Goal: Information Seeking & Learning: Find contact information

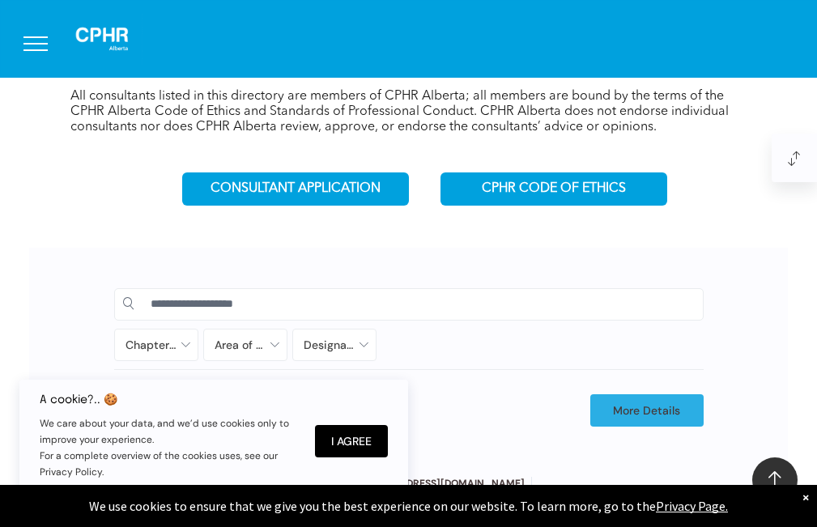
scroll to position [815, 0]
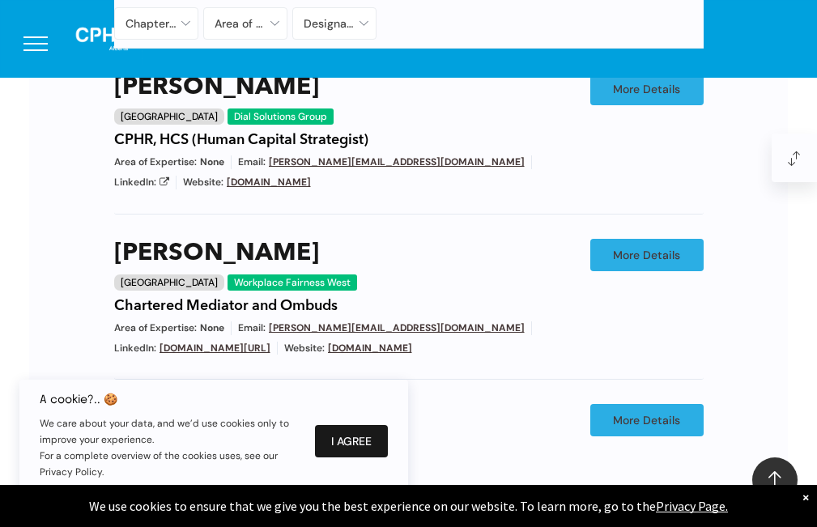
click at [369, 431] on button "I Agree" at bounding box center [351, 441] width 73 height 32
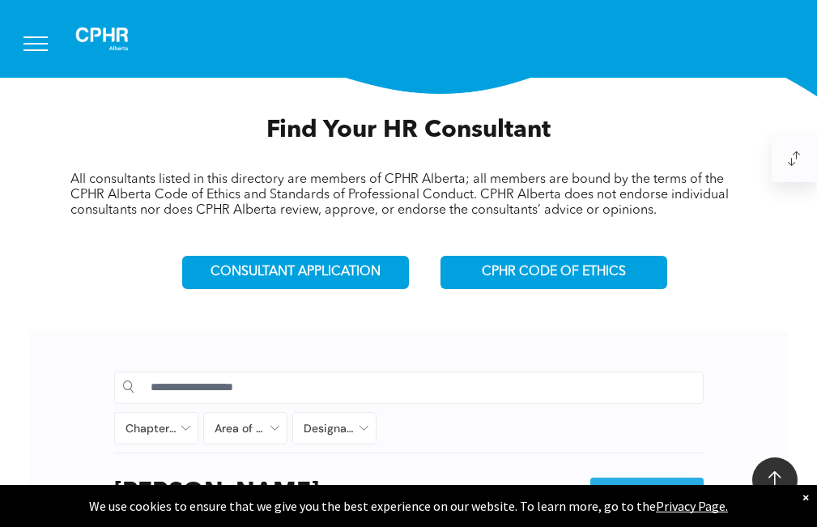
scroll to position [652, 0]
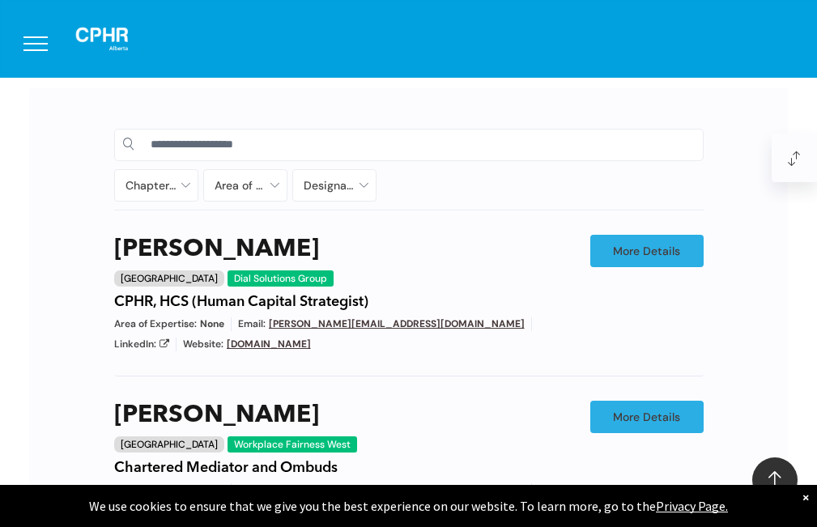
drag, startPoint x: 89, startPoint y: 261, endPoint x: 692, endPoint y: 324, distance: 606.4
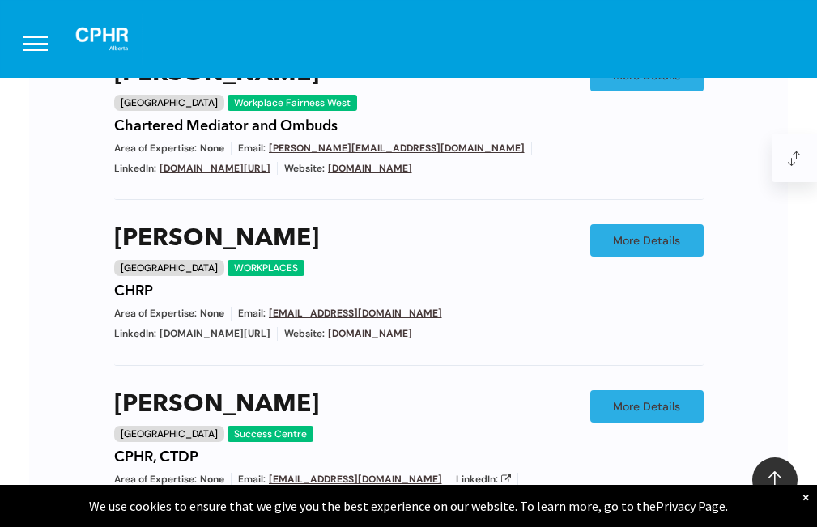
scroll to position [1074, 0]
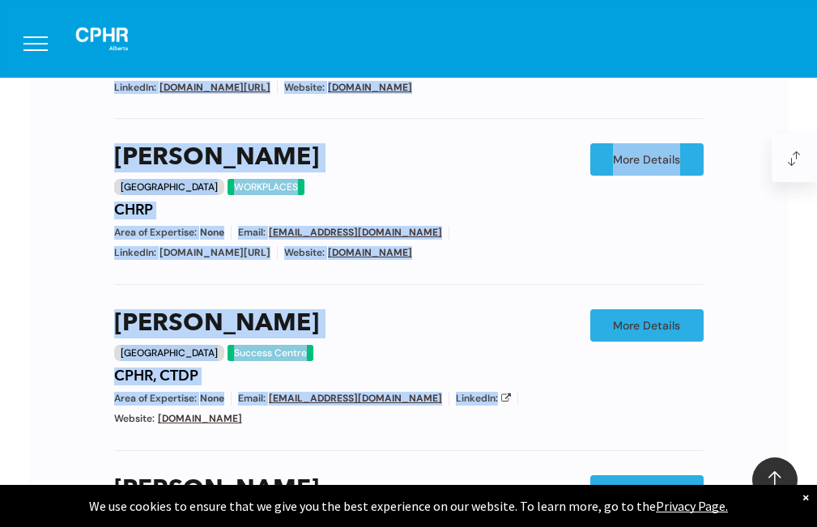
drag, startPoint x: 70, startPoint y: 227, endPoint x: 473, endPoint y: 423, distance: 447.1
click at [473, 423] on div "Chapter/Location Calgary Central Alberta Edmonton Grande Prairie Lethbridge Med…" at bounding box center [408, 196] width 759 height 1060
copy div "Chapter/Location Calgary Central Alberta Edmonton Grande Prairie Lethbridge Med…"
click at [487, 352] on div "Val Carter Calgary Success Centre CPHR, CTDP" at bounding box center [340, 347] width 453 height 76
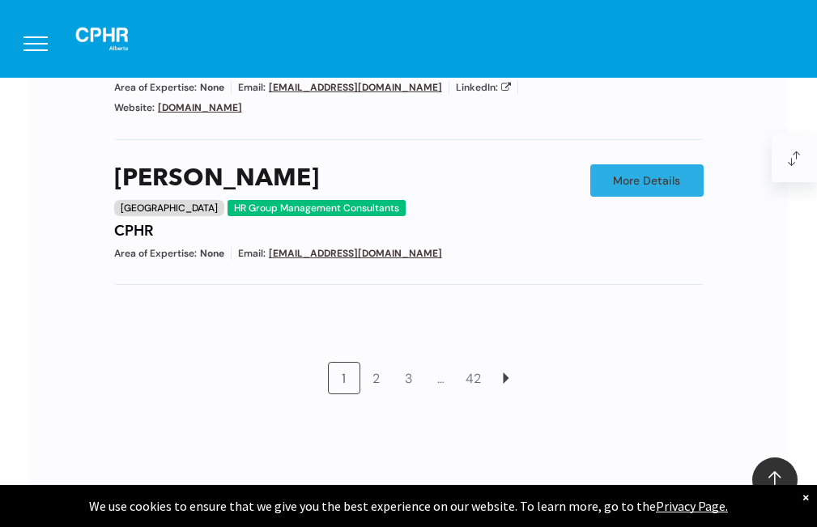
scroll to position [1479, 0]
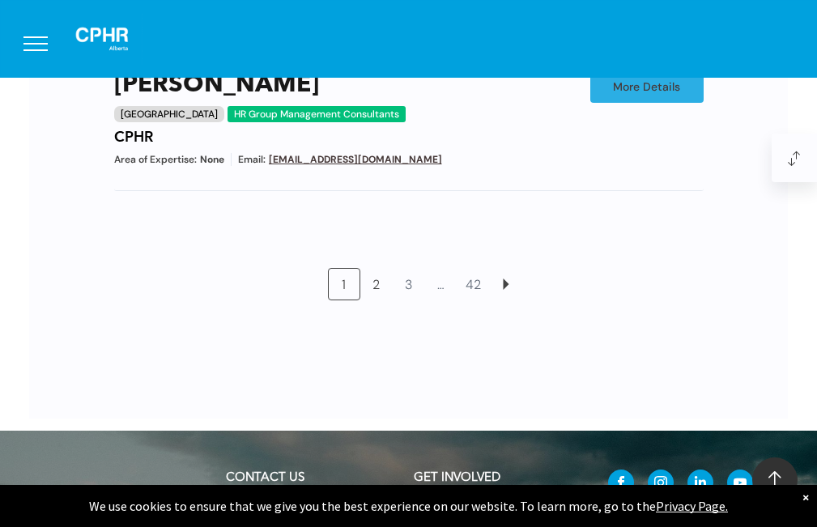
click at [372, 297] on link "2" at bounding box center [376, 284] width 31 height 31
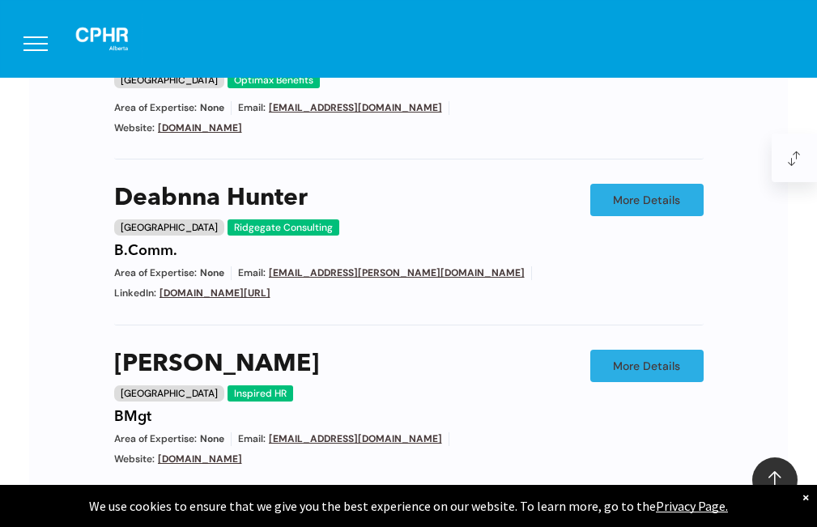
scroll to position [1117, 0]
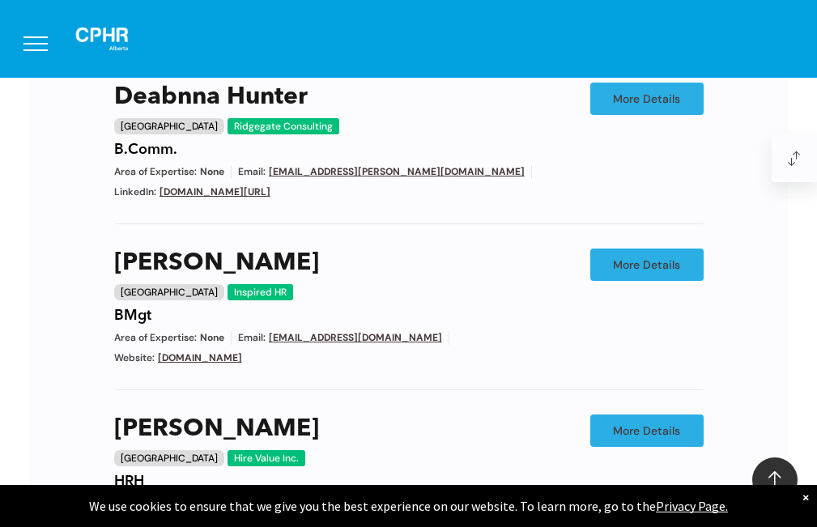
drag, startPoint x: 99, startPoint y: 202, endPoint x: 402, endPoint y: 405, distance: 364.2
click at [407, 413] on div "Chapter/Location Calgary Central Alberta Edmonton Grande Prairie Lethbridge Med…" at bounding box center [409, 170] width 622 height 1030
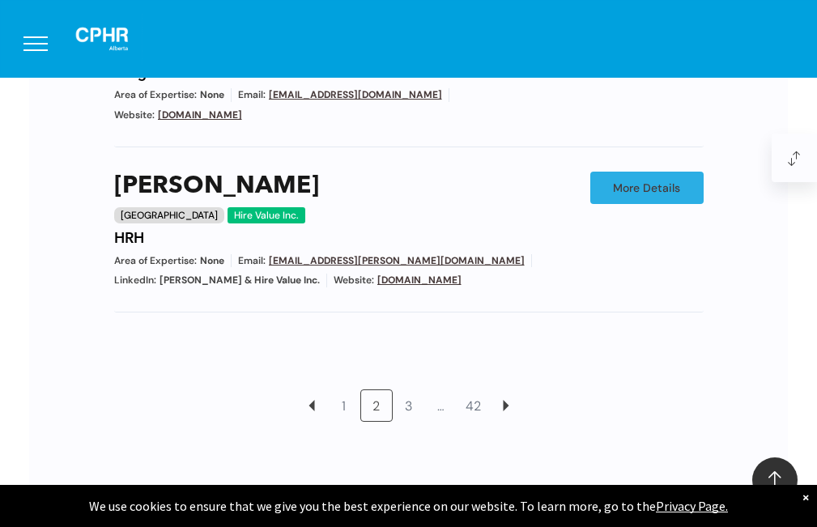
click at [120, 345] on div "1 2 3 … 42" at bounding box center [408, 393] width 589 height 97
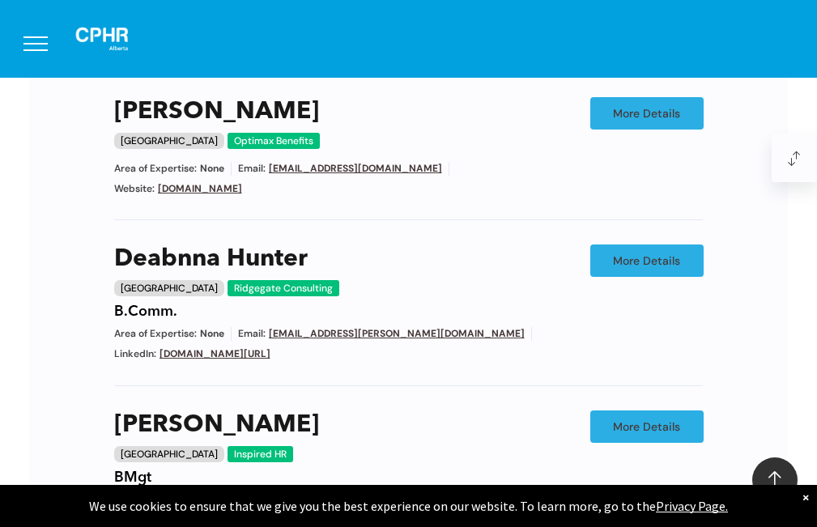
scroll to position [874, 0]
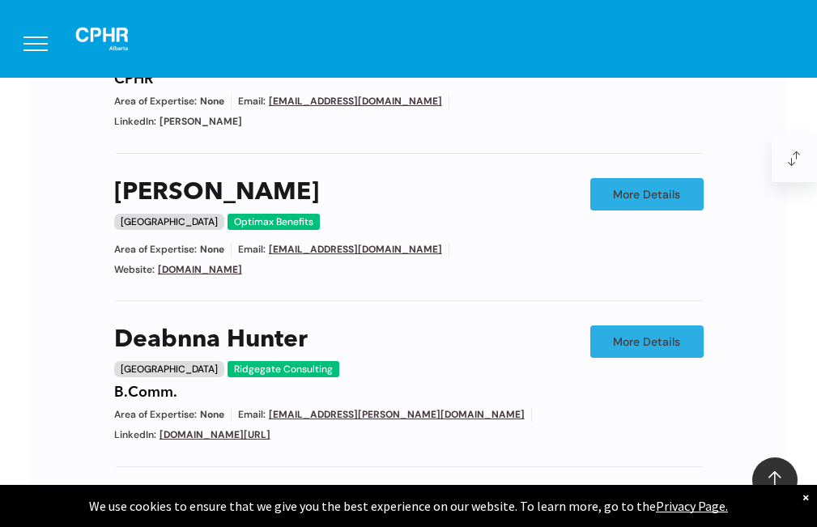
click at [418, 281] on div "Earl Shindruk Edmonton Optimax Benefits Area of Expertise: None Email: earlshin…" at bounding box center [408, 240] width 589 height 124
click at [356, 186] on div "Earl Shindruk Edmonton Optimax Benefits" at bounding box center [340, 207] width 453 height 58
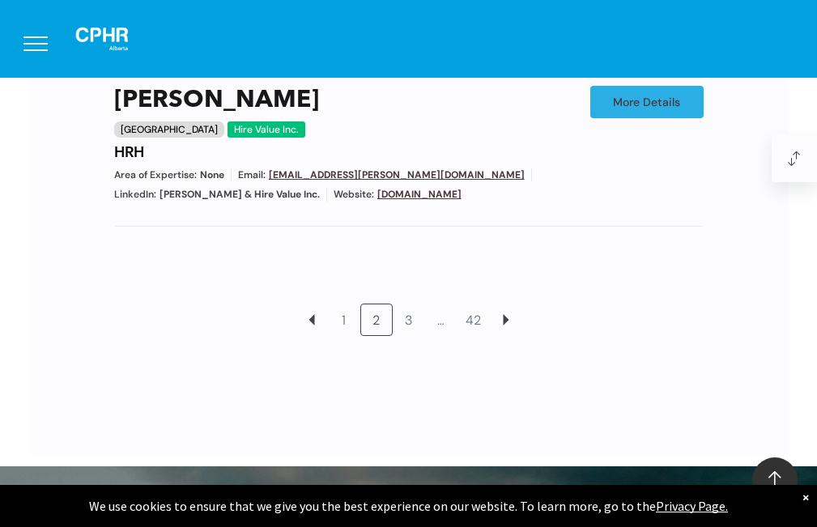
scroll to position [1522, 0]
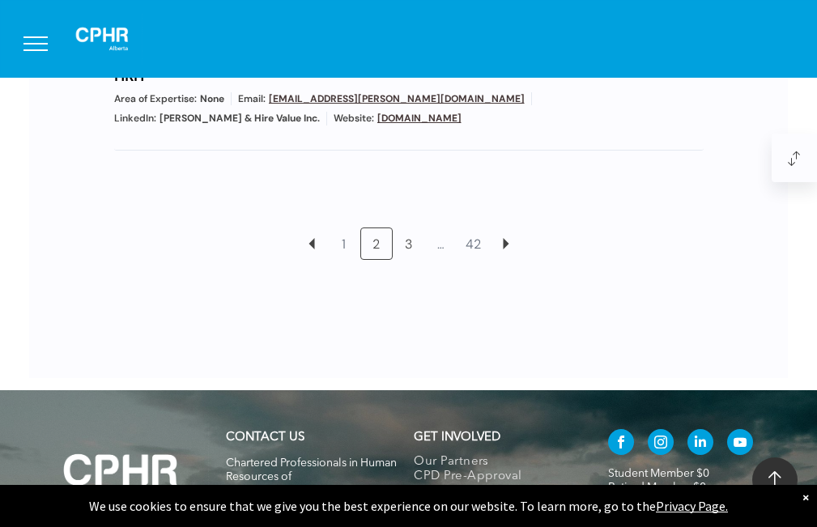
click at [403, 228] on link "3" at bounding box center [408, 243] width 31 height 31
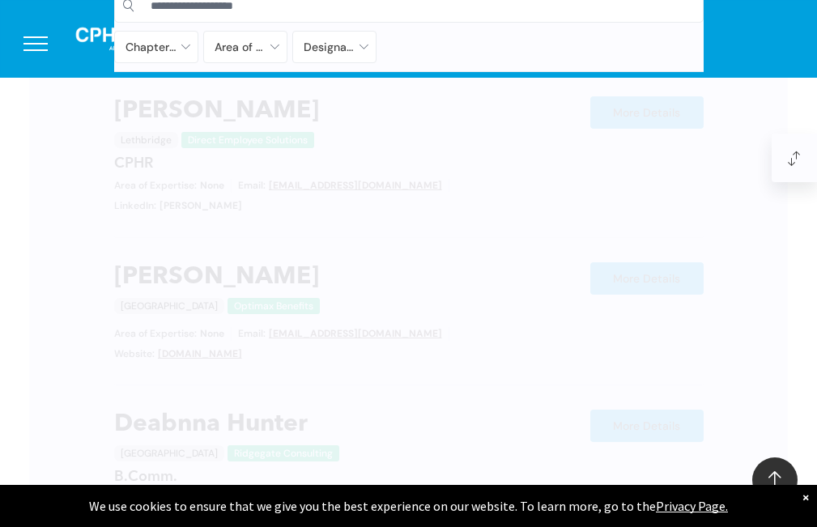
scroll to position [755, 0]
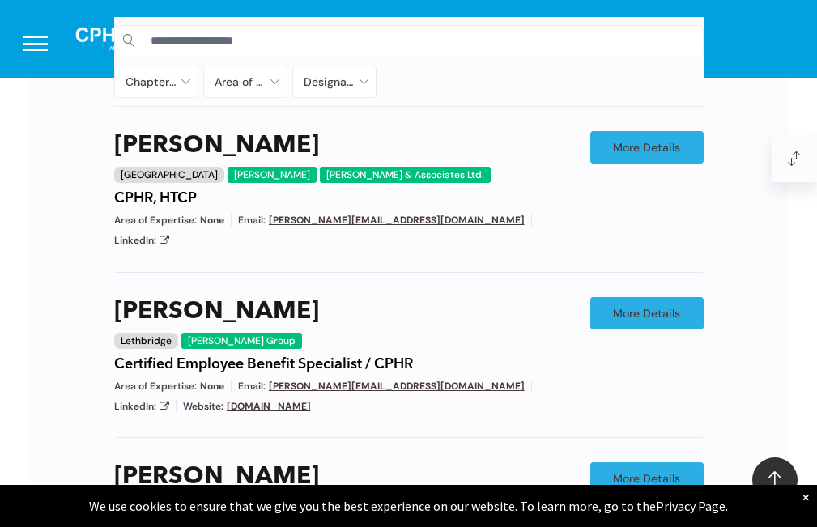
drag, startPoint x: 336, startPoint y: 368, endPoint x: 335, endPoint y: 401, distance: 32.4
click at [335, 401] on div "Area of Expertise: None Email: allan@silverberggroup.com LinkedIn: Website: www…" at bounding box center [345, 397] width 463 height 34
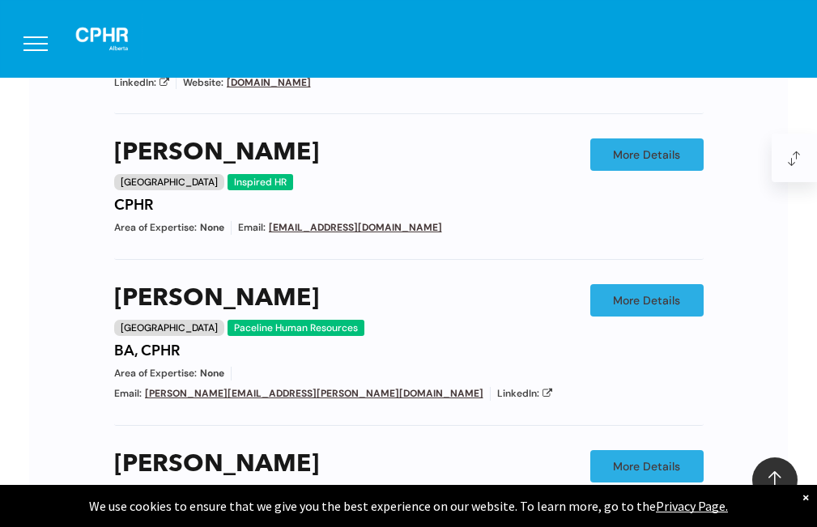
scroll to position [1241, 0]
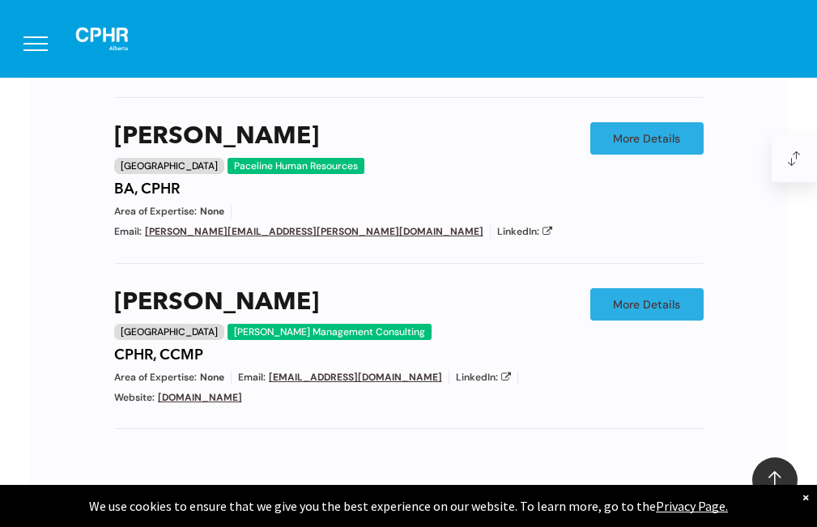
drag, startPoint x: 307, startPoint y: 340, endPoint x: 306, endPoint y: 350, distance: 9.7
click at [316, 372] on div "Area of Expertise: None Email: shairosel@gmail.com LinkedIn: Website: www.lalan…" at bounding box center [345, 388] width 463 height 34
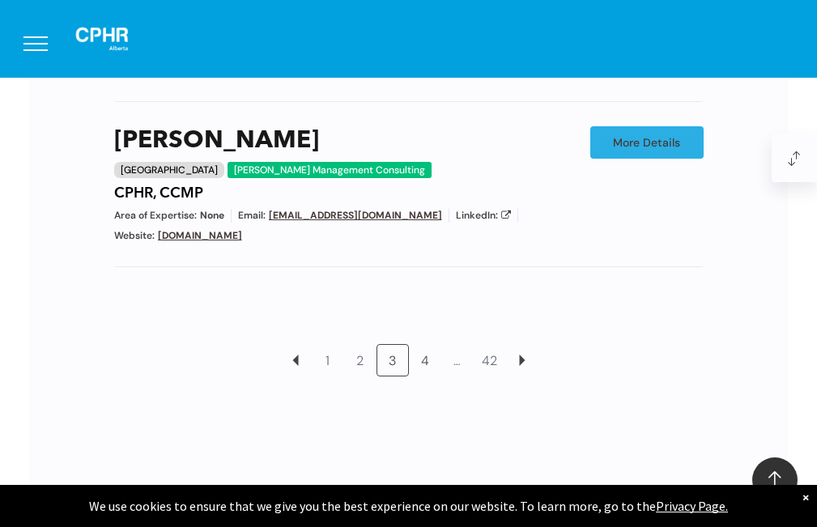
click at [423, 345] on link "4" at bounding box center [425, 360] width 31 height 31
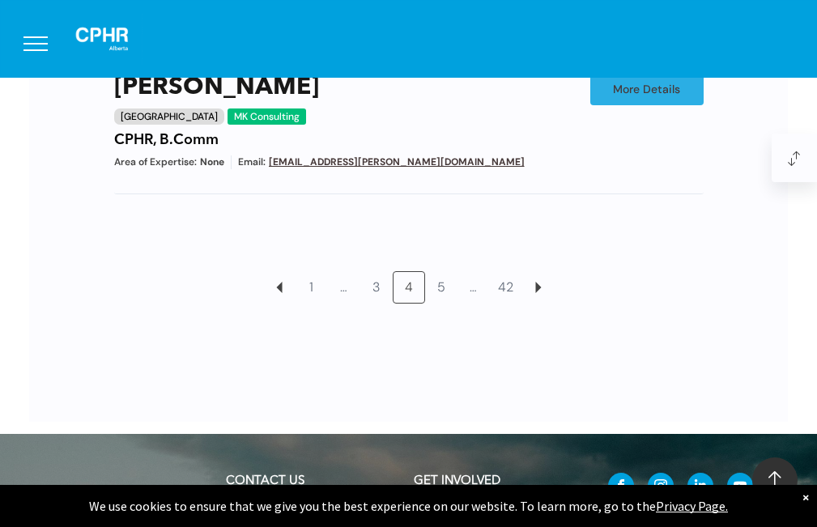
scroll to position [1420, 0]
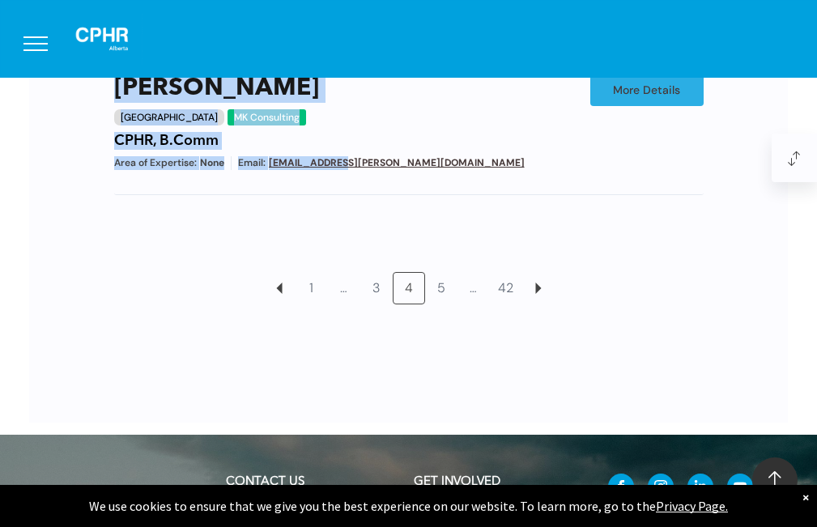
copy div "B.Adm, B.Mgmt, CACE, and CPHR Area of Expertise: None Email: stacey@staceymessn…"
drag, startPoint x: 109, startPoint y: 205, endPoint x: 378, endPoint y: 156, distance: 273.1
click at [433, 281] on link "5" at bounding box center [441, 288] width 31 height 31
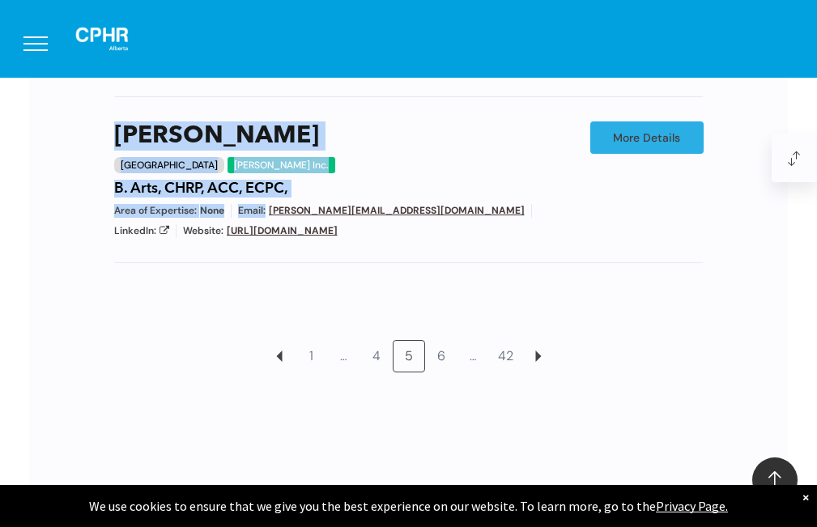
scroll to position [1808, 0]
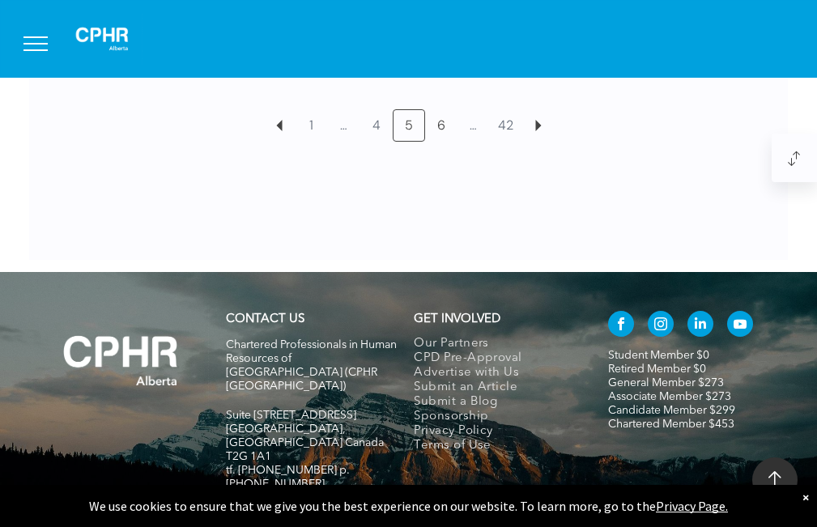
click at [444, 141] on link "6" at bounding box center [441, 125] width 31 height 31
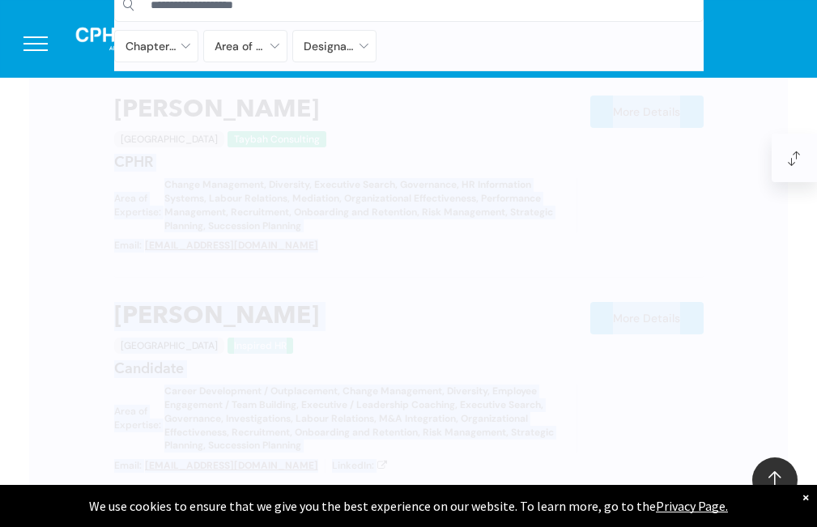
scroll to position [755, 0]
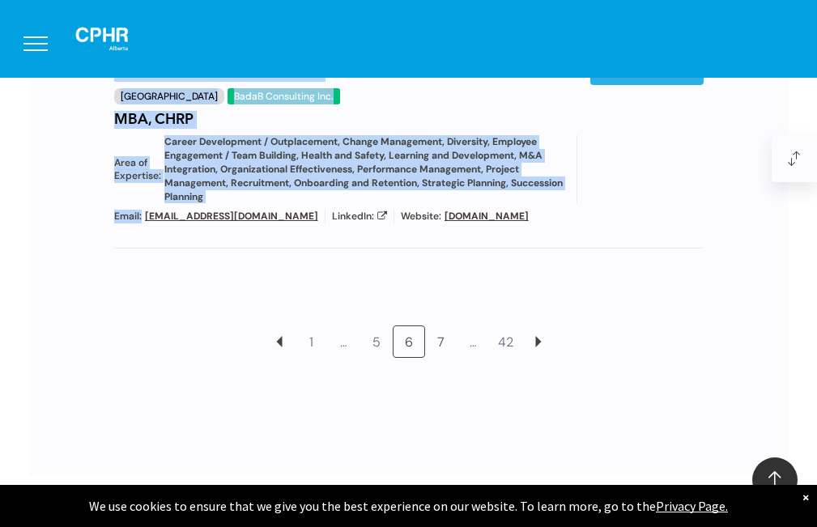
click at [443, 356] on link "7" at bounding box center [441, 341] width 31 height 31
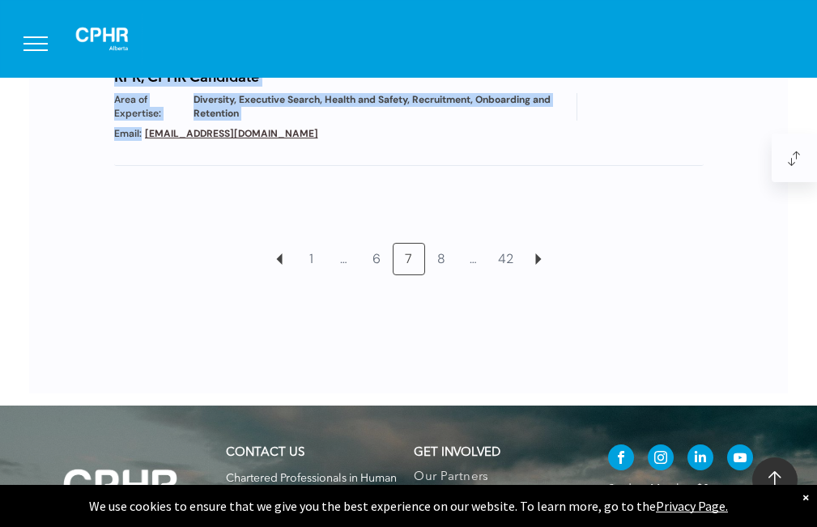
scroll to position [1765, 0]
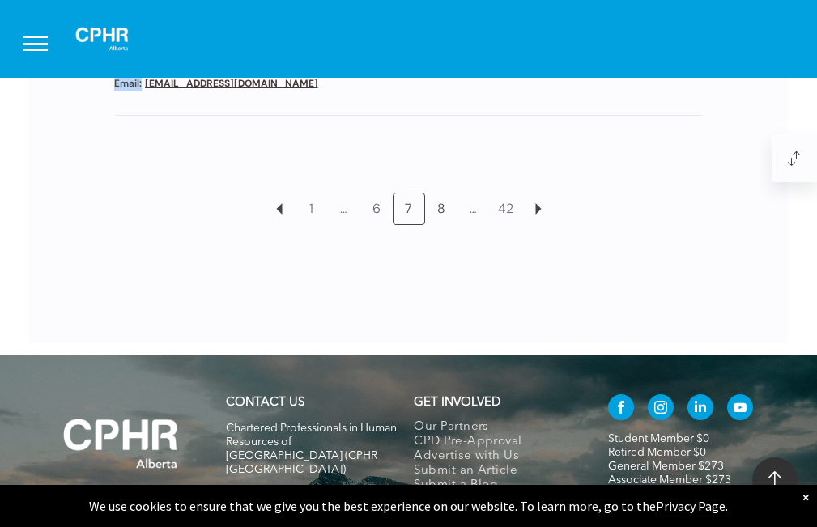
click at [436, 194] on link "8" at bounding box center [441, 208] width 31 height 31
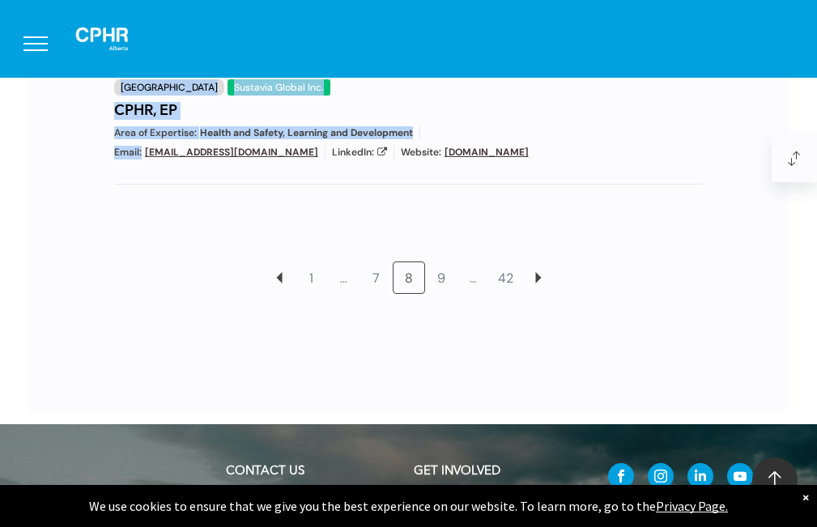
scroll to position [1889, 0]
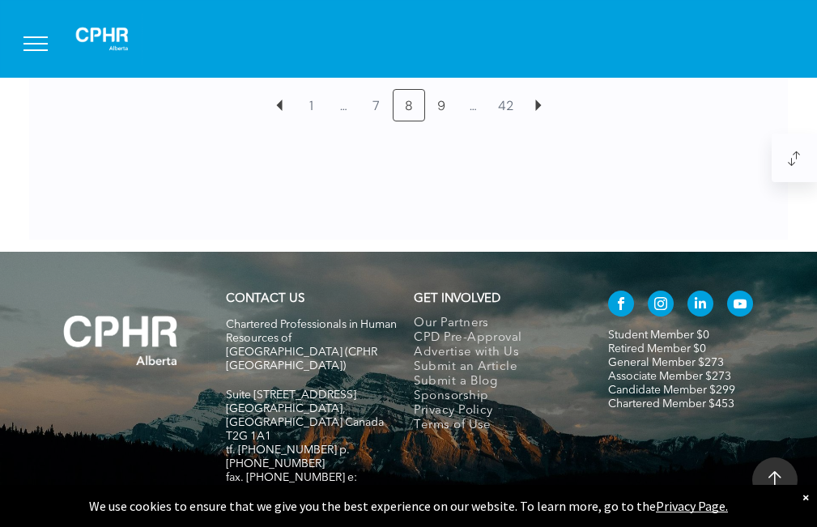
click at [436, 115] on link "9" at bounding box center [441, 105] width 31 height 31
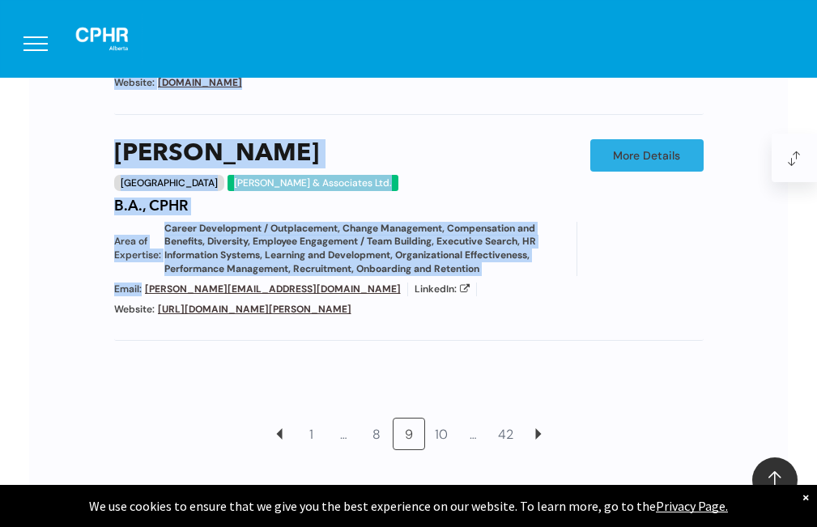
scroll to position [1727, 0]
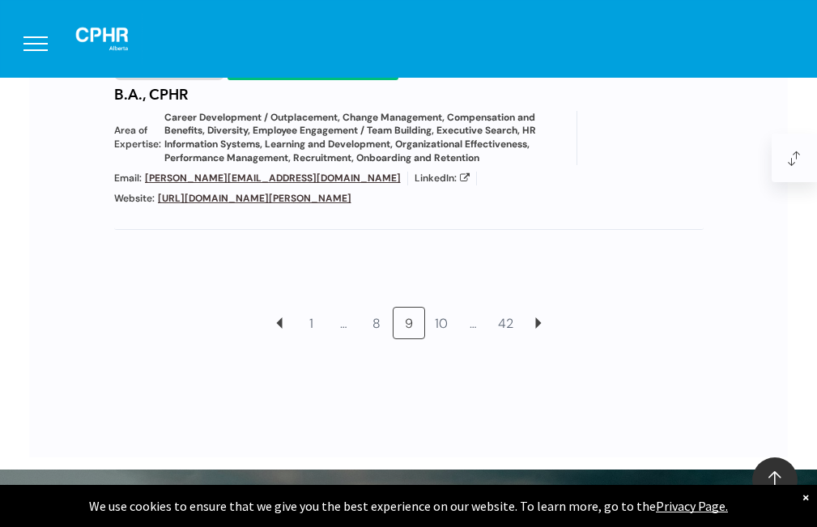
click at [440, 308] on link "10" at bounding box center [441, 323] width 31 height 31
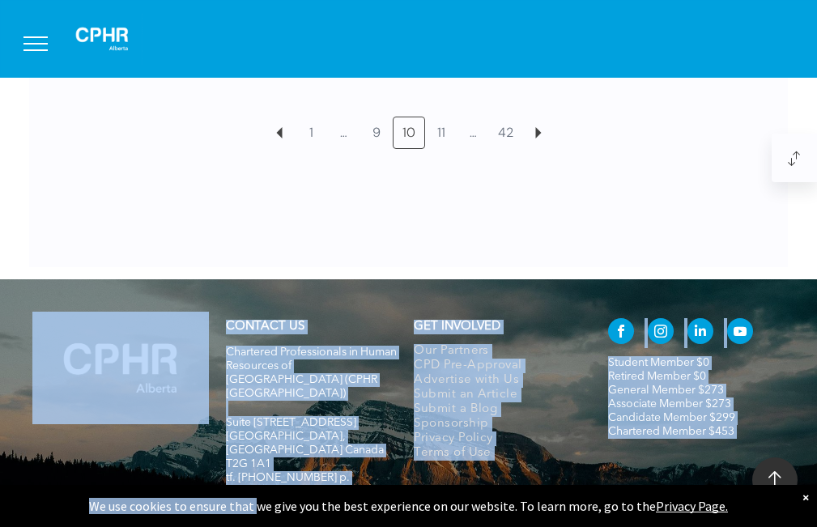
scroll to position [1953, 0]
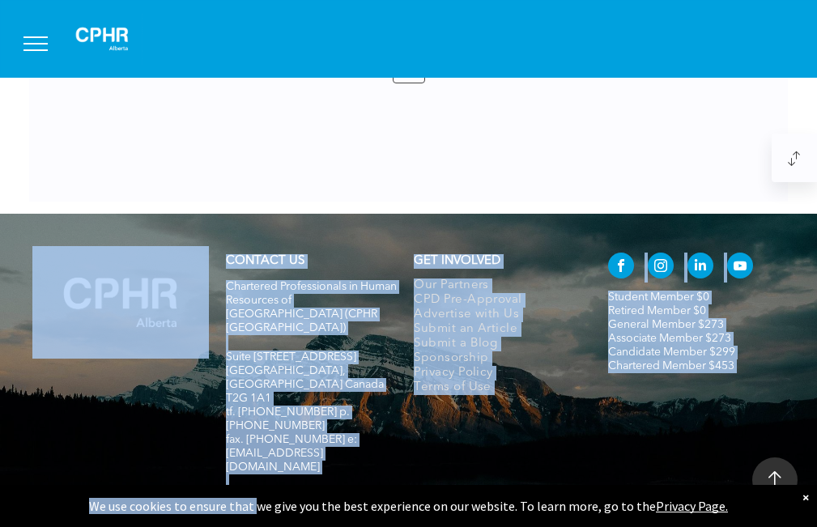
drag, startPoint x: 99, startPoint y: 159, endPoint x: 259, endPoint y: 514, distance: 389.1
copy div "Sherri Berman Calgary StrongSolutions HR Consulting Inc. CPHR Area of Expertise…"
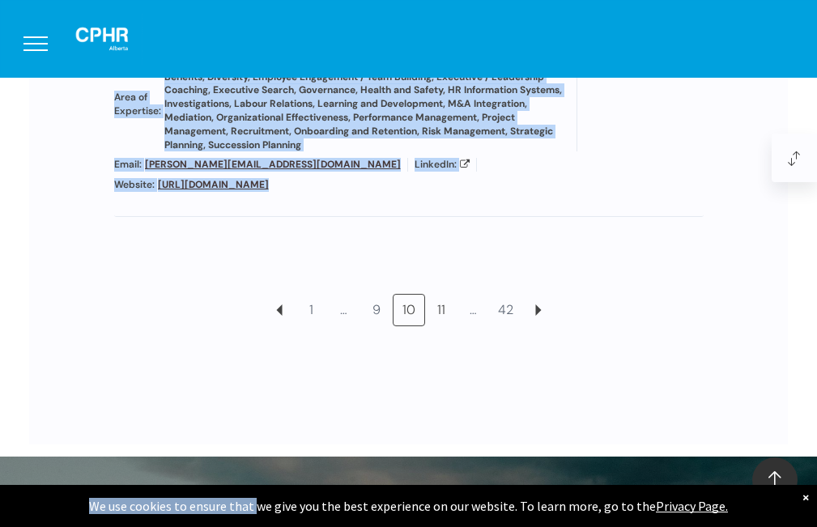
click at [443, 295] on link "11" at bounding box center [441, 310] width 31 height 31
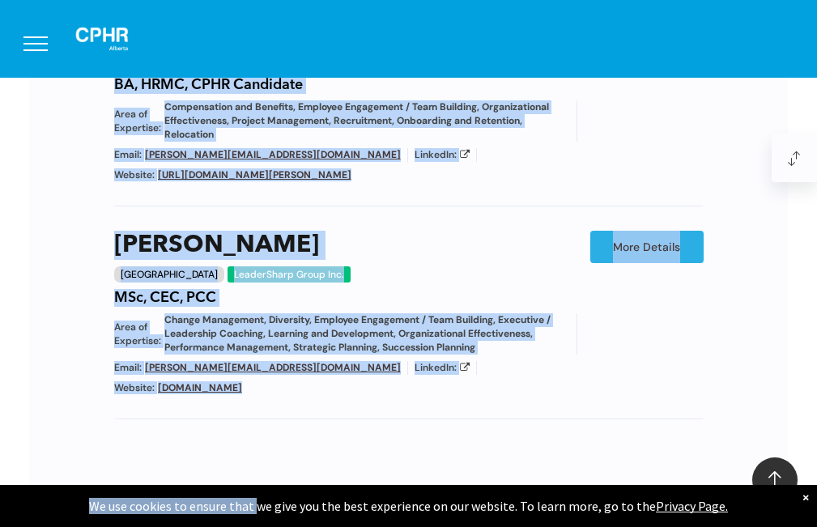
scroll to position [1646, 0]
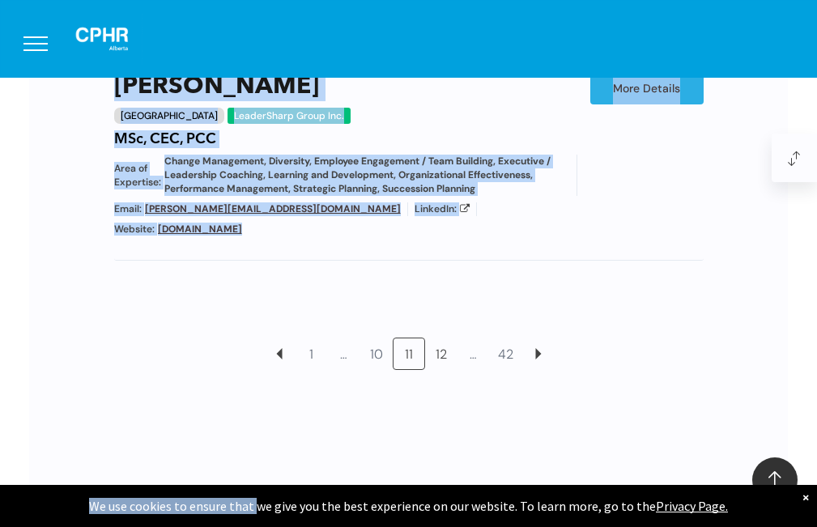
click at [439, 345] on link "12" at bounding box center [441, 353] width 31 height 31
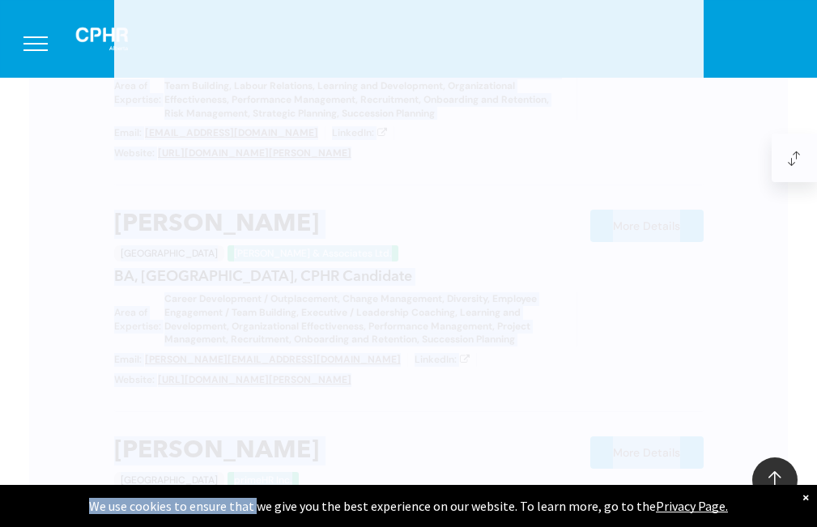
scroll to position [755, 0]
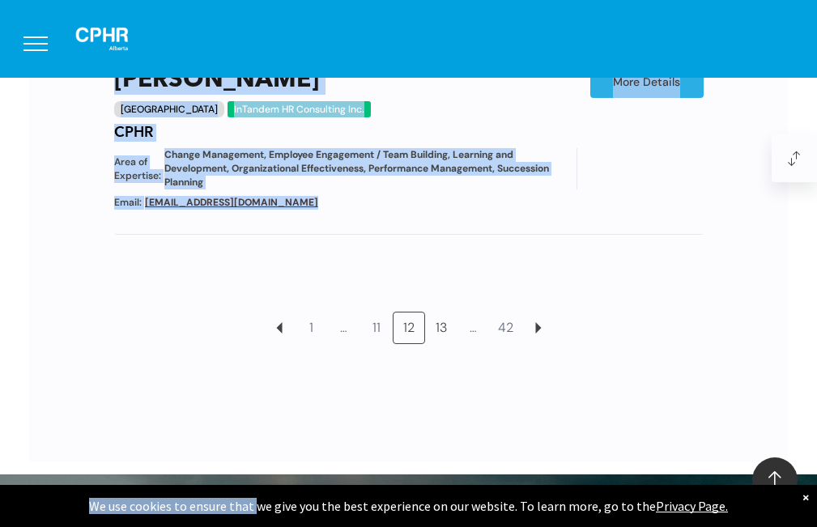
click at [443, 312] on link "13" at bounding box center [441, 327] width 31 height 31
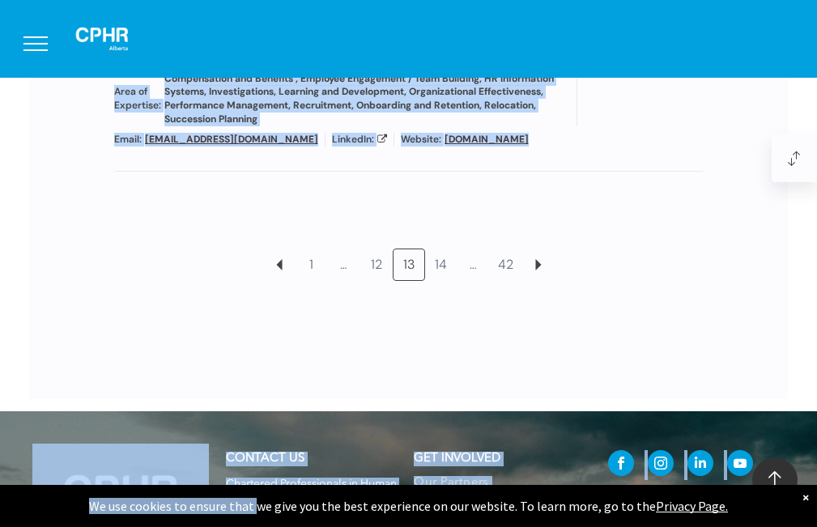
scroll to position [1708, 0]
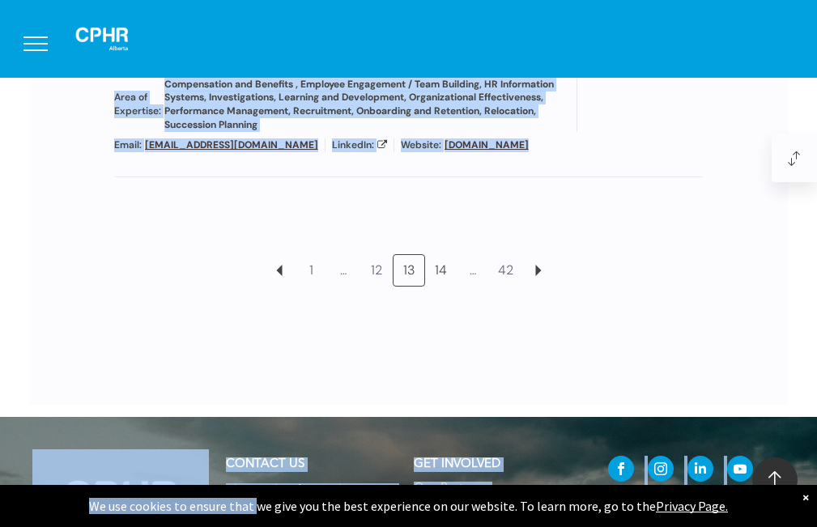
click at [440, 283] on link "14" at bounding box center [441, 270] width 31 height 31
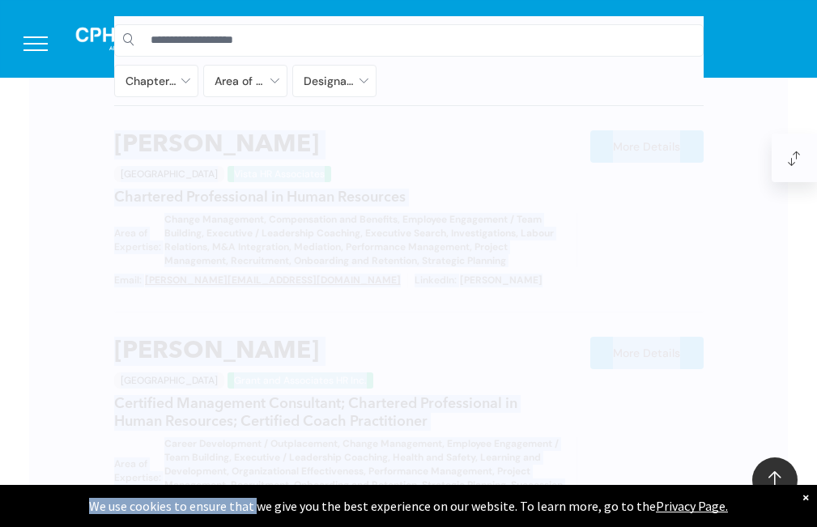
scroll to position [755, 0]
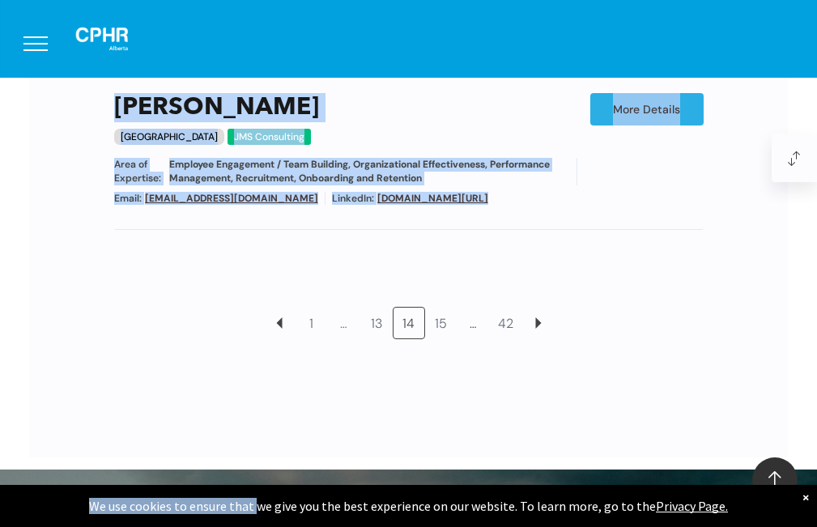
click at [435, 308] on link "15" at bounding box center [441, 323] width 31 height 31
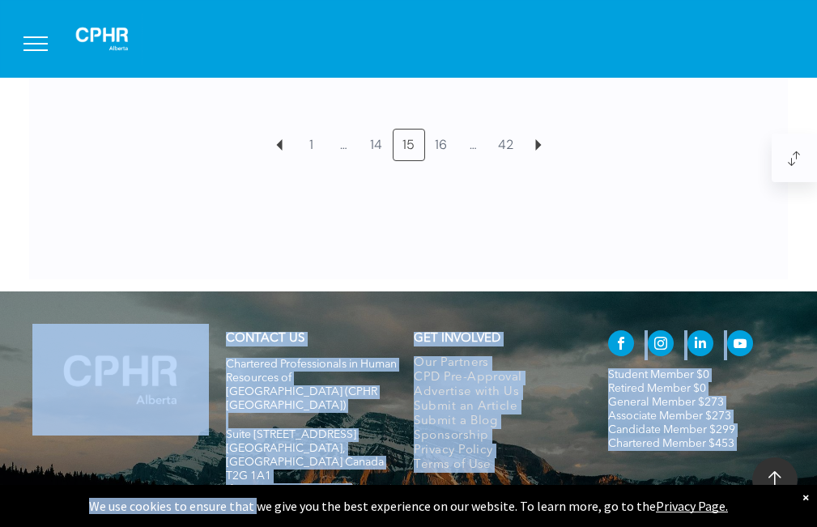
scroll to position [1727, 0]
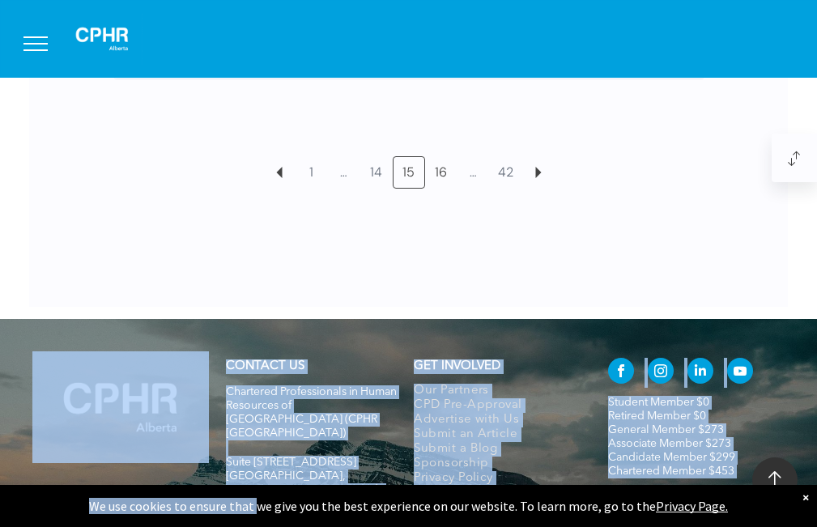
click at [440, 185] on link "16" at bounding box center [441, 172] width 31 height 31
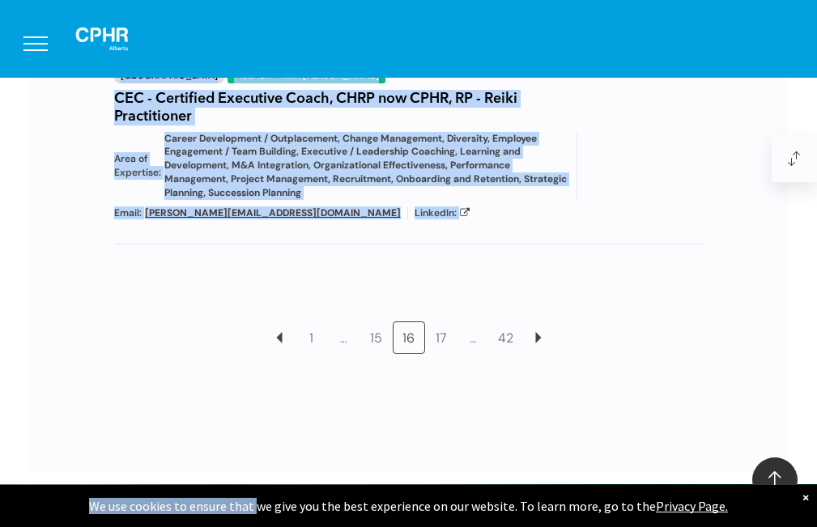
scroll to position [1727, 0]
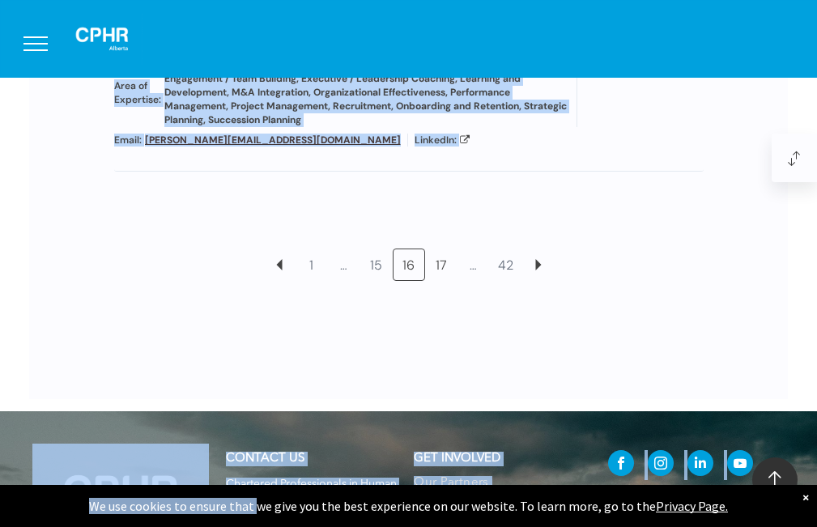
click at [436, 265] on link "17" at bounding box center [441, 264] width 31 height 31
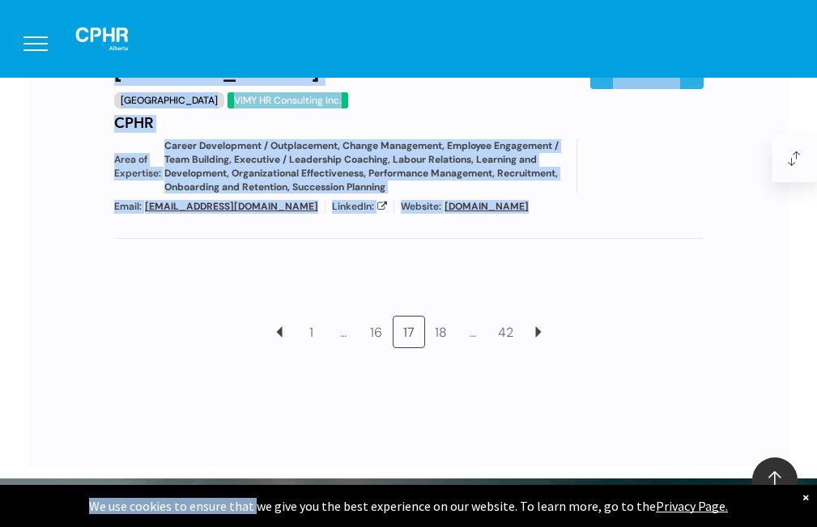
scroll to position [1808, 0]
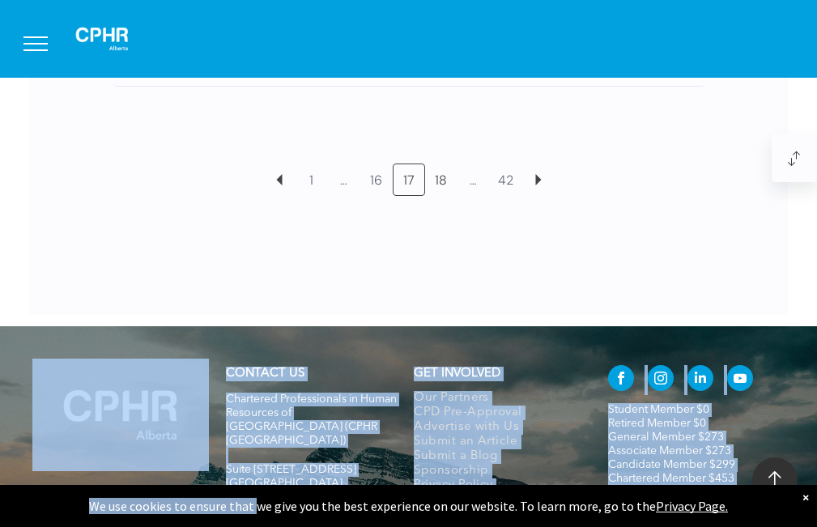
click at [442, 185] on link "18" at bounding box center [441, 179] width 31 height 31
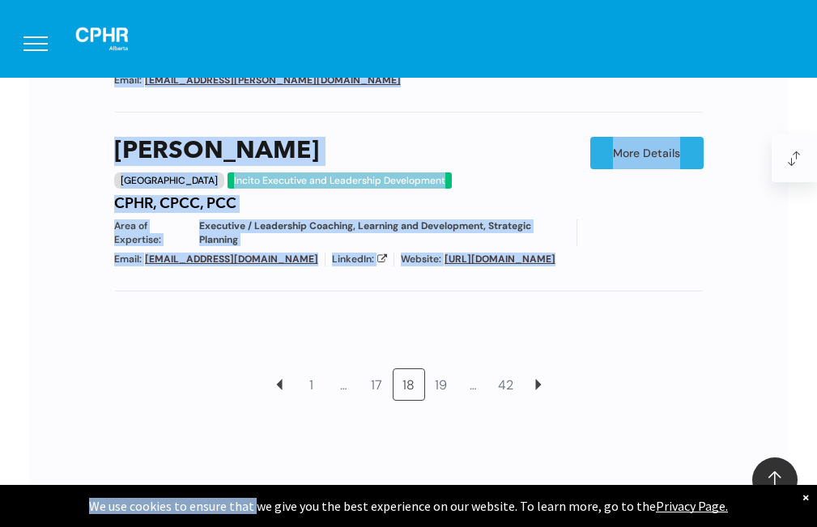
scroll to position [1727, 0]
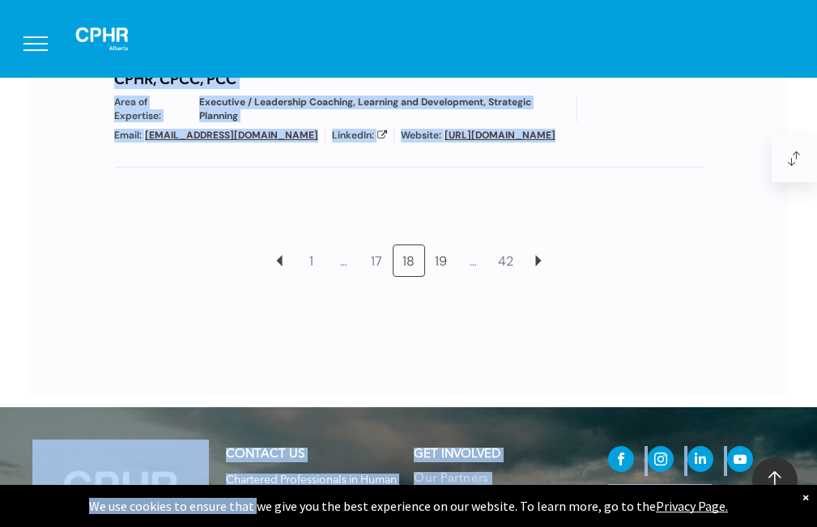
click at [432, 272] on link "19" at bounding box center [441, 260] width 31 height 31
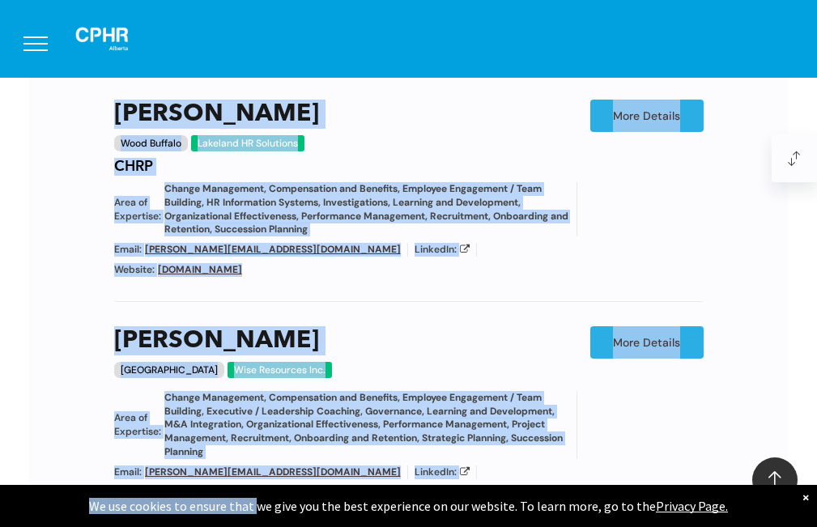
scroll to position [1565, 0]
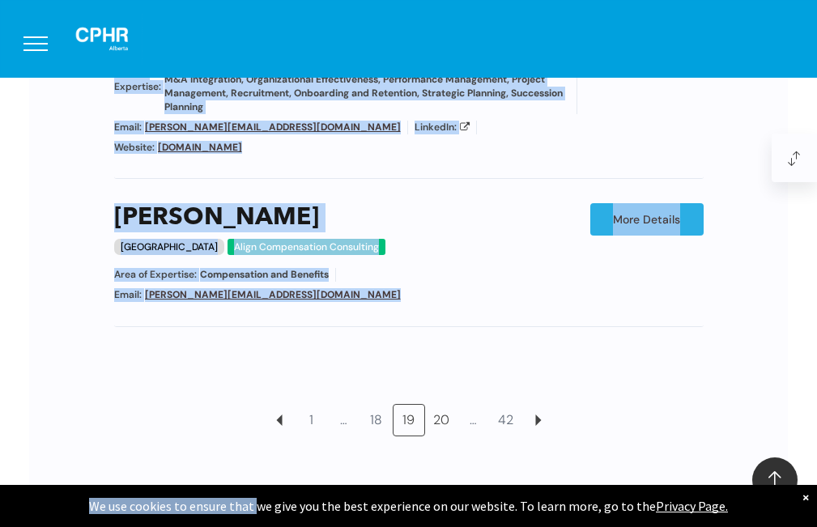
click at [441, 405] on link "20" at bounding box center [441, 420] width 31 height 31
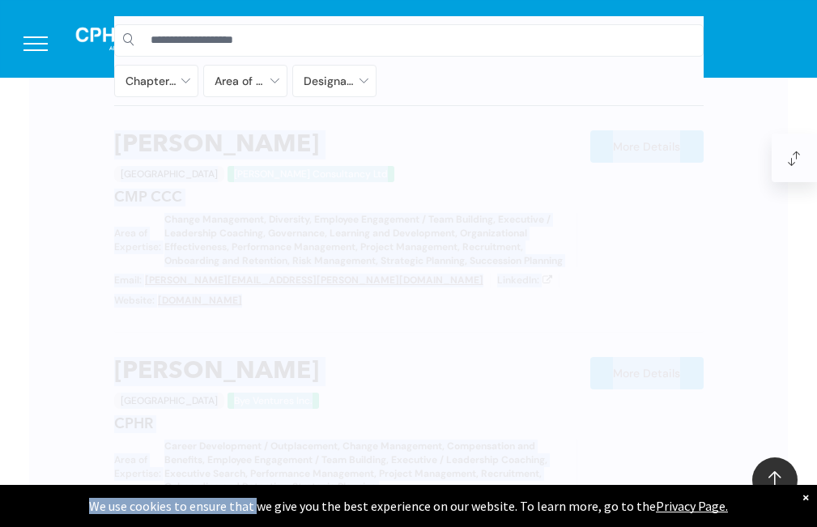
scroll to position [755, 0]
